Goal: Information Seeking & Learning: Learn about a topic

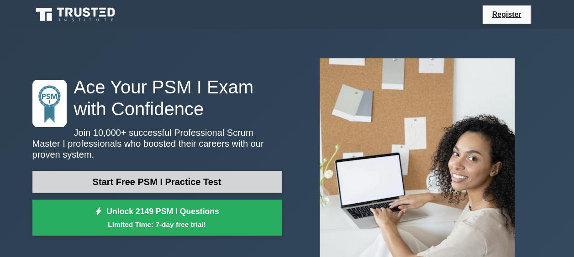
click at [115, 181] on link "Start Free PSM I Practice Test" at bounding box center [156, 182] width 249 height 22
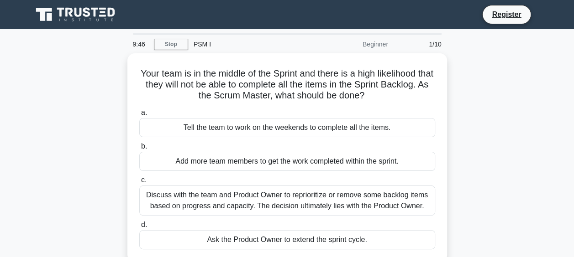
scroll to position [46, 0]
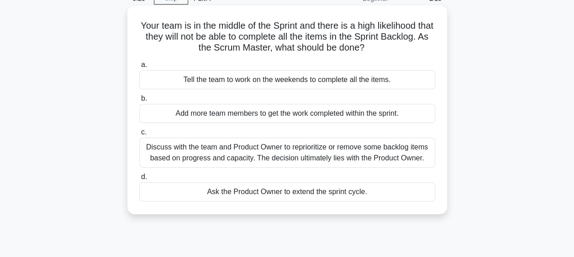
click at [286, 163] on div "Discuss with the team and Product Owner to reprioritize or remove some backlog …" at bounding box center [287, 153] width 296 height 30
click at [139, 136] on input "c. Discuss with the team and Product Owner to reprioritize or remove some backl…" at bounding box center [139, 133] width 0 height 6
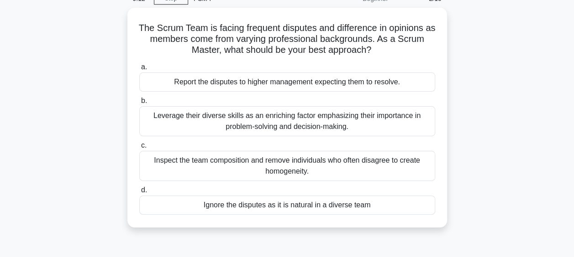
scroll to position [0, 0]
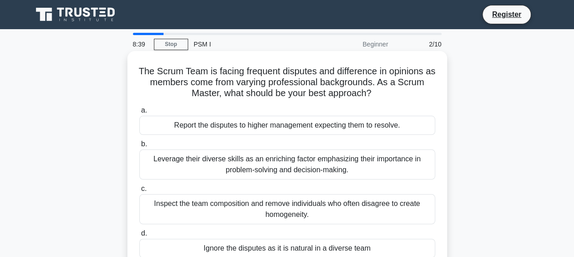
click at [309, 122] on div "Report the disputes to higher management expecting them to resolve." at bounding box center [287, 125] width 296 height 19
click at [139, 114] on input "a. Report the disputes to higher management expecting them to resolve." at bounding box center [139, 111] width 0 height 6
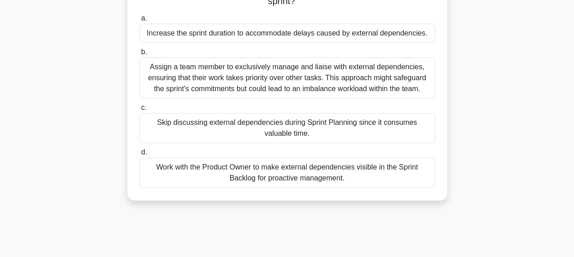
scroll to position [91, 0]
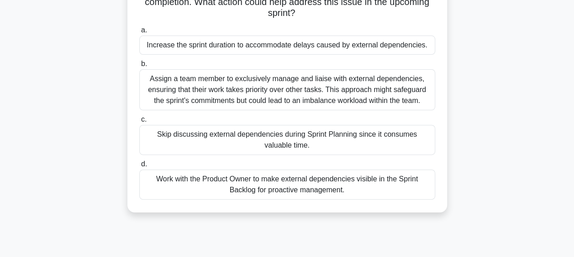
click at [373, 189] on div "Work with the Product Owner to make external dependencies visible in the Sprint…" at bounding box center [287, 185] width 296 height 30
click at [139, 167] on input "d. Work with the Product Owner to make external dependencies visible in the Spr…" at bounding box center [139, 165] width 0 height 6
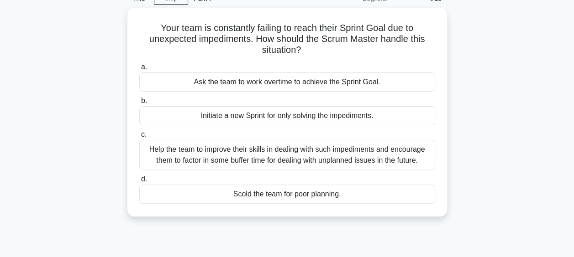
scroll to position [0, 0]
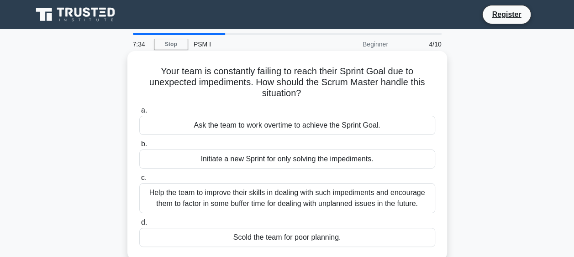
click at [339, 198] on div "Help the team to improve their skills in dealing with such impediments and enco…" at bounding box center [287, 198] width 296 height 30
click at [139, 181] on input "c. Help the team to improve their skills in dealing with such impediments and e…" at bounding box center [139, 178] width 0 height 6
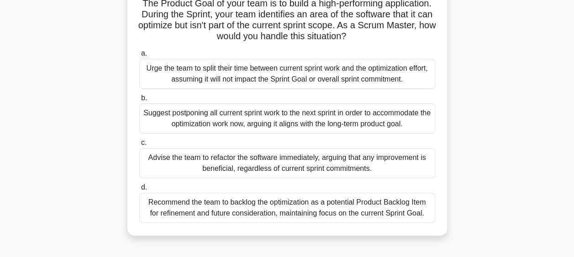
scroll to position [91, 0]
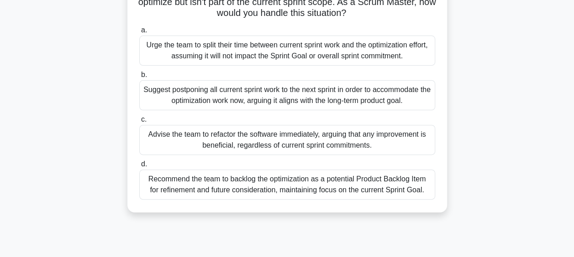
click at [292, 193] on div "Recommend the team to backlog the optimization as a potential Product Backlog I…" at bounding box center [287, 185] width 296 height 30
click at [139, 167] on input "d. Recommend the team to backlog the optimization as a potential Product Backlo…" at bounding box center [139, 165] width 0 height 6
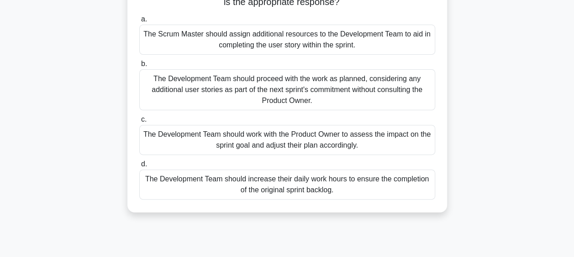
click at [377, 143] on div "The Development Team should work with the Product Owner to assess the impact on…" at bounding box center [287, 140] width 296 height 30
click at [139, 123] on input "c. The Development Team should work with the Product Owner to assess the impact…" at bounding box center [139, 120] width 0 height 6
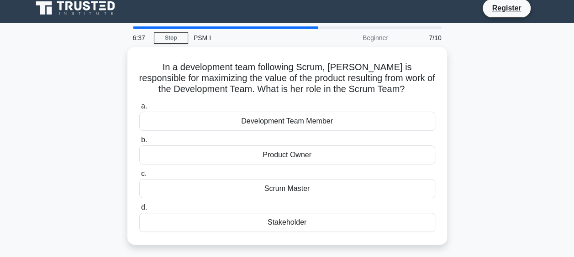
scroll to position [0, 0]
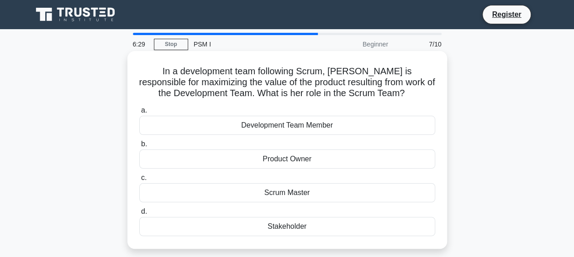
click at [360, 159] on div "Product Owner" at bounding box center [287, 159] width 296 height 19
click at [139, 147] on input "b. Product Owner" at bounding box center [139, 144] width 0 height 6
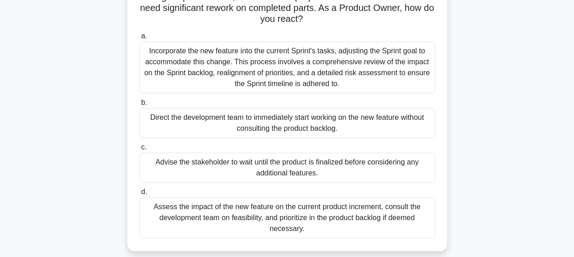
scroll to position [91, 0]
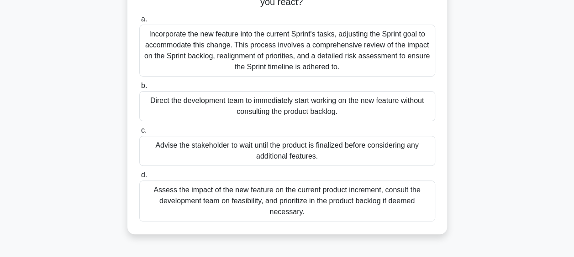
click at [365, 202] on div "Assess the impact of the new feature on the current product increment, consult …" at bounding box center [287, 201] width 296 height 41
click at [139, 178] on input "d. Assess the impact of the new feature on the current product increment, consu…" at bounding box center [139, 175] width 0 height 6
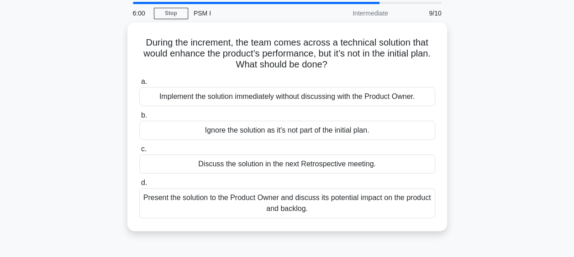
scroll to position [46, 0]
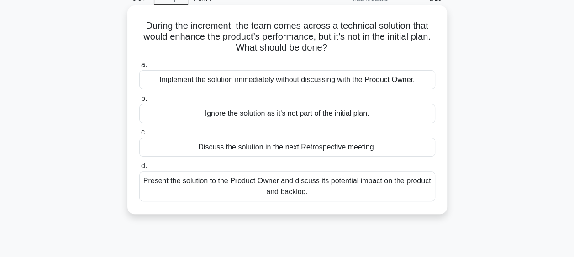
click at [328, 191] on div "Present the solution to the Product Owner and discuss its potential impact on t…" at bounding box center [287, 187] width 296 height 30
click at [139, 169] on input "d. Present the solution to the Product Owner and discuss its potential impact o…" at bounding box center [139, 166] width 0 height 6
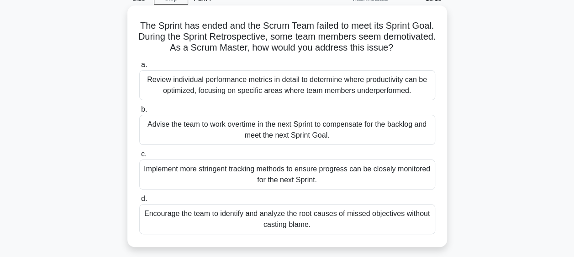
click at [351, 209] on div "Encourage the team to identify and analyze the root causes of missed objectives…" at bounding box center [287, 219] width 296 height 30
click at [139, 202] on input "d. Encourage the team to identify and analyze the root causes of missed objecti…" at bounding box center [139, 199] width 0 height 6
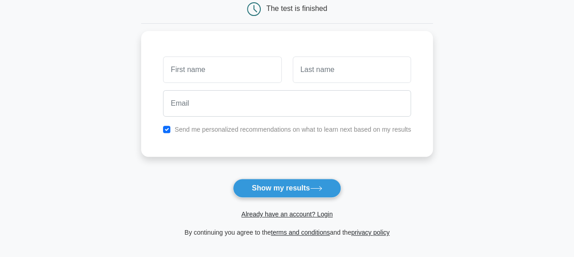
scroll to position [46, 0]
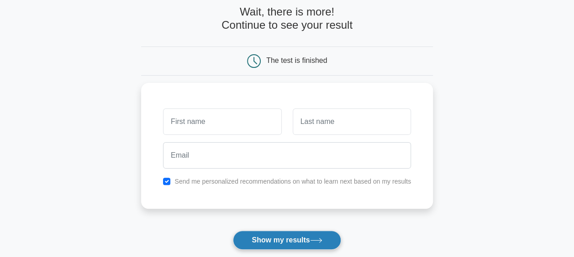
click at [277, 239] on button "Show my results" at bounding box center [287, 240] width 108 height 19
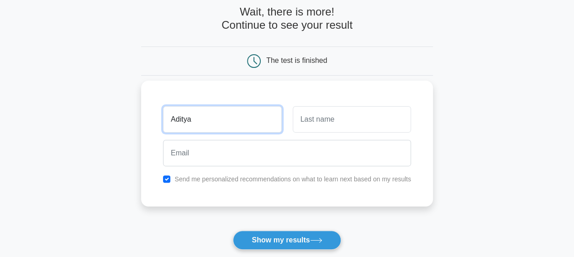
type input "Aditya"
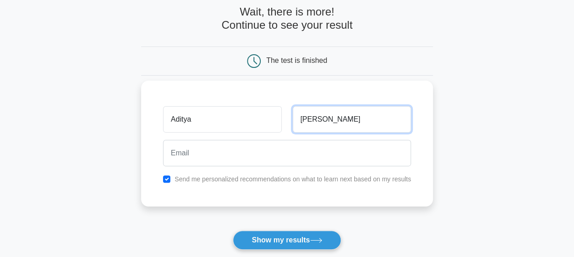
type input "Atmakuri"
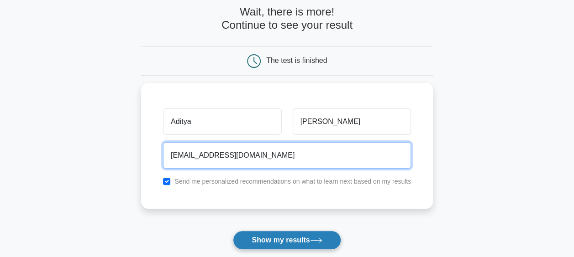
type input "adityaatmakuri2@gmail.com"
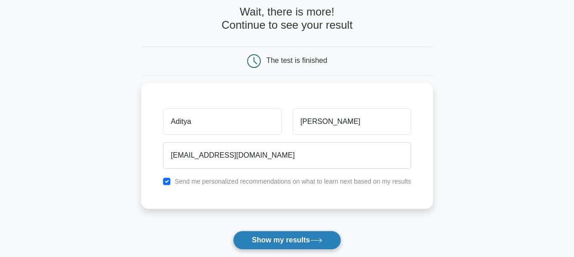
click at [249, 240] on button "Show my results" at bounding box center [287, 240] width 108 height 19
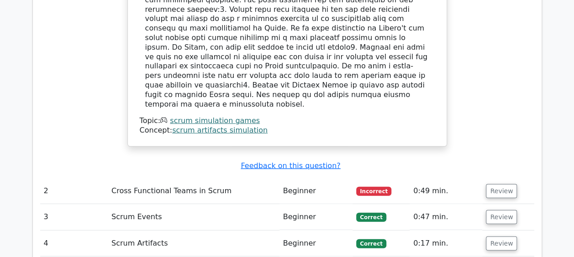
scroll to position [1141, 0]
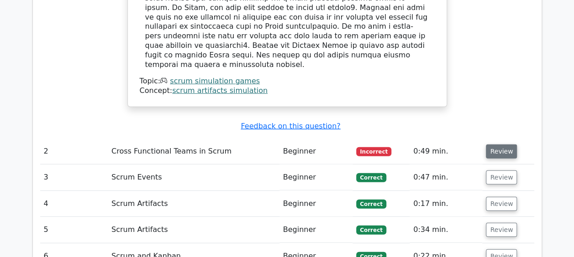
click at [499, 145] on button "Review" at bounding box center [500, 152] width 31 height 14
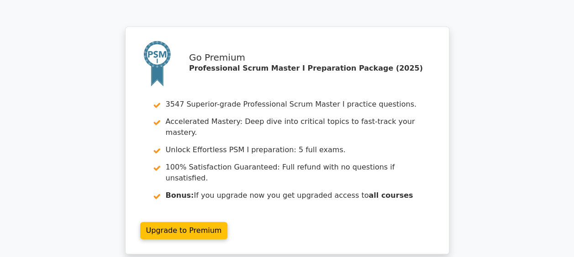
scroll to position [1962, 0]
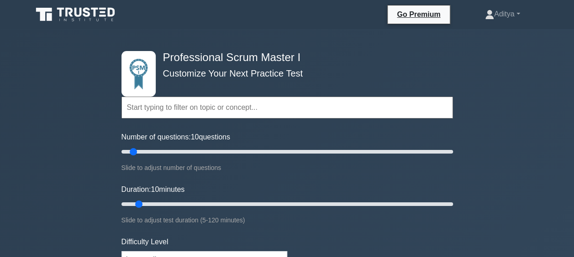
scroll to position [46, 0]
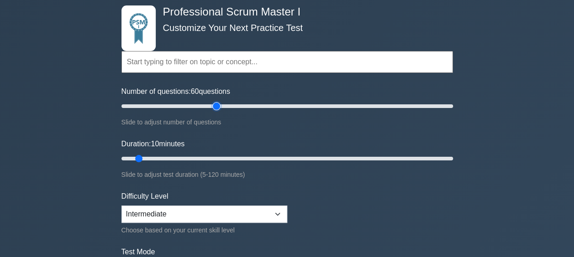
drag, startPoint x: 135, startPoint y: 105, endPoint x: 213, endPoint y: 108, distance: 78.1
type input "60"
click at [214, 107] on input "Number of questions: 60 questions" at bounding box center [286, 106] width 331 height 11
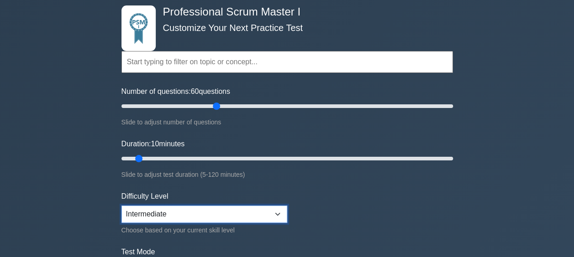
click at [196, 207] on select "Beginner Intermediate Expert" at bounding box center [204, 214] width 166 height 17
click at [332, 201] on form "Topics Scrum Framework Fundamentals Scrum Artifacts Scrum Events Scrum Roles Sc…" at bounding box center [286, 160] width 331 height 288
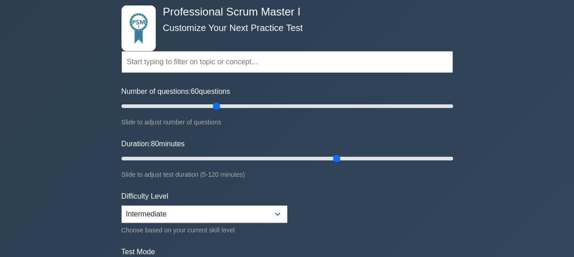
drag, startPoint x: 139, startPoint y: 156, endPoint x: 328, endPoint y: 162, distance: 189.0
type input "75"
click at [329, 163] on input "Duration: 80 minutes" at bounding box center [286, 158] width 331 height 11
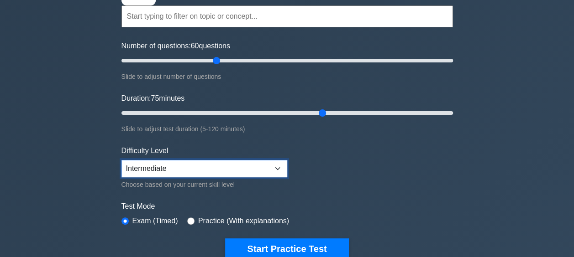
click at [260, 168] on select "Beginner Intermediate Expert" at bounding box center [204, 168] width 166 height 17
select select "expert"
click at [121, 160] on select "Beginner Intermediate Expert" at bounding box center [204, 168] width 166 height 17
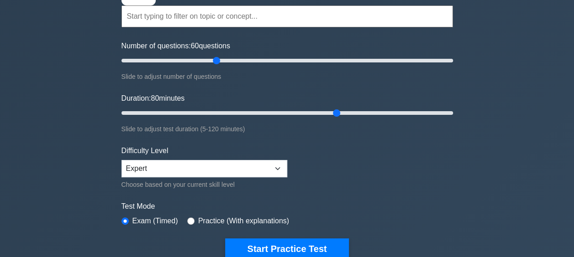
drag, startPoint x: 323, startPoint y: 112, endPoint x: 330, endPoint y: 112, distance: 7.3
type input "80"
click at [330, 112] on input "Duration: 80 minutes" at bounding box center [286, 113] width 331 height 11
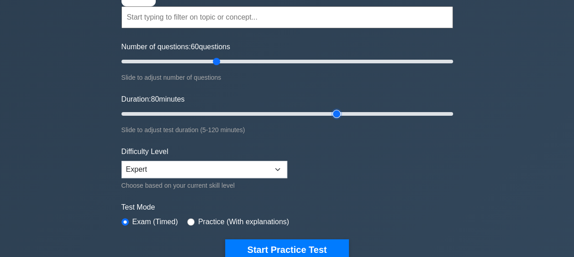
scroll to position [46, 0]
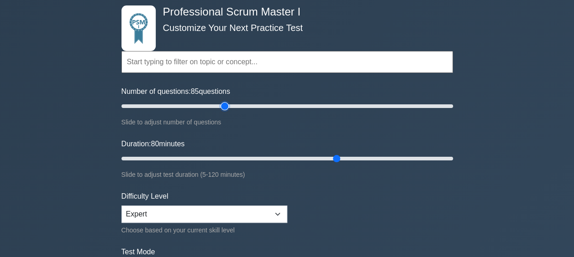
type input "60"
drag, startPoint x: 216, startPoint y: 107, endPoint x: 214, endPoint y: 102, distance: 4.9
click at [214, 102] on input "Number of questions: 60 questions" at bounding box center [286, 106] width 331 height 11
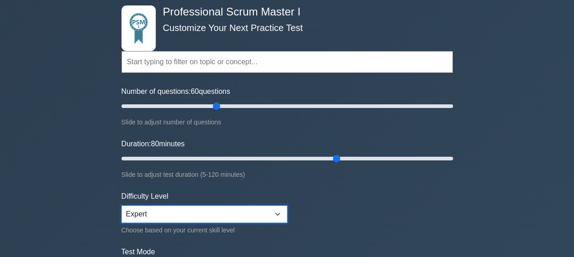
click at [243, 211] on select "Beginner Intermediate Expert" at bounding box center [204, 214] width 166 height 17
select select "intermediate"
click at [121, 206] on select "Beginner Intermediate Expert" at bounding box center [204, 214] width 166 height 17
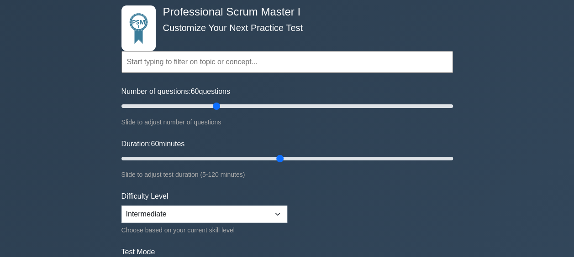
drag, startPoint x: 336, startPoint y: 159, endPoint x: 277, endPoint y: 157, distance: 59.3
type input "60"
click at [277, 157] on input "Duration: 60 minutes" at bounding box center [286, 158] width 331 height 11
